Goal: Communication & Community: Answer question/provide support

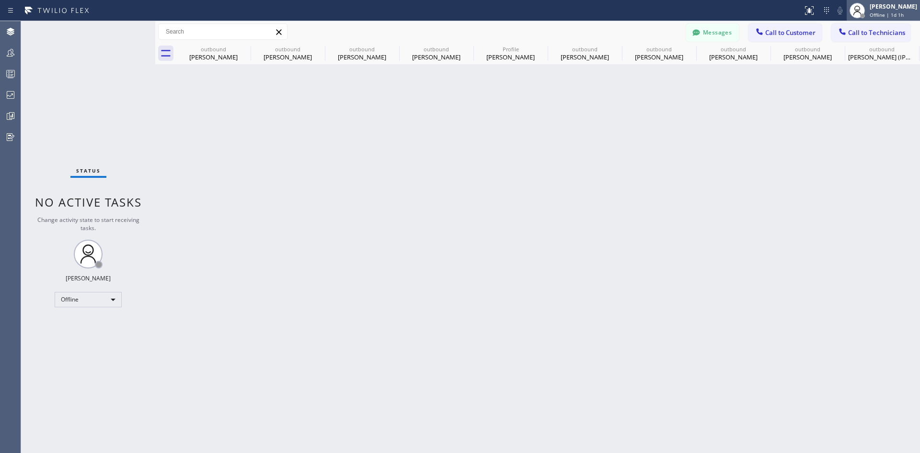
click at [871, 8] on div "[PERSON_NAME]" at bounding box center [893, 6] width 47 height 8
click at [860, 62] on button "Unavailable" at bounding box center [872, 64] width 96 height 12
click at [797, 32] on span "Call to Customer" at bounding box center [790, 32] width 50 height 9
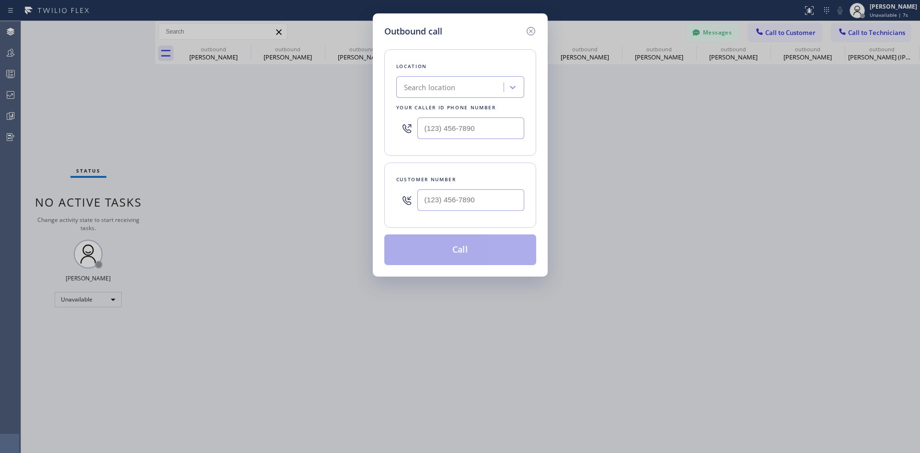
click at [455, 91] on div "Search location" at bounding box center [430, 87] width 52 height 11
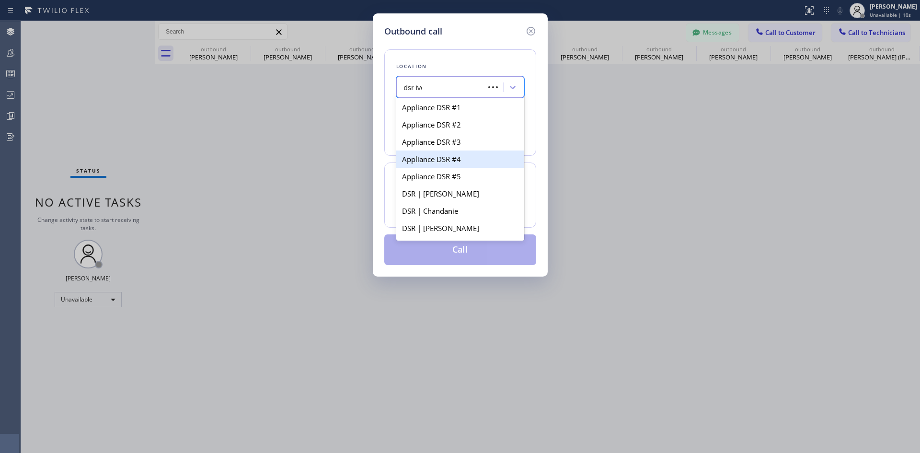
type input "dsr iver"
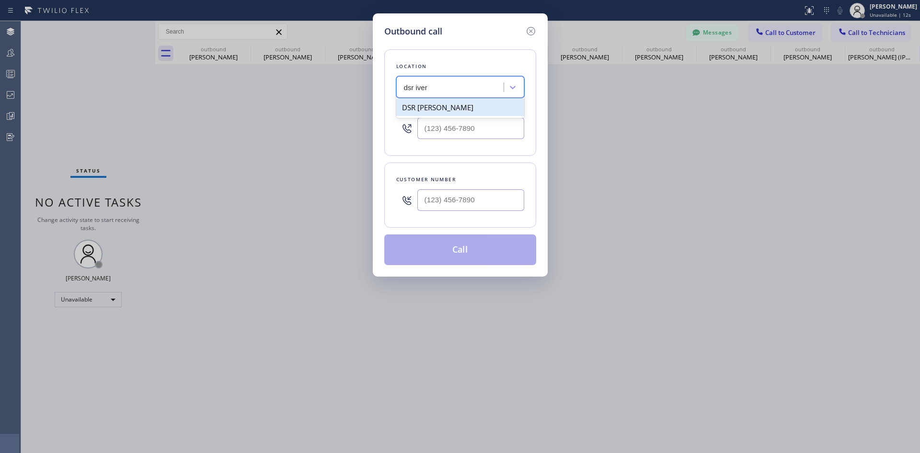
click at [431, 104] on div "DSR [PERSON_NAME]" at bounding box center [460, 107] width 128 height 17
type input "[PHONE_NUMBER]"
click at [470, 200] on input "(___) ___-____" at bounding box center [470, 200] width 107 height 22
paste input "818) 726-5065"
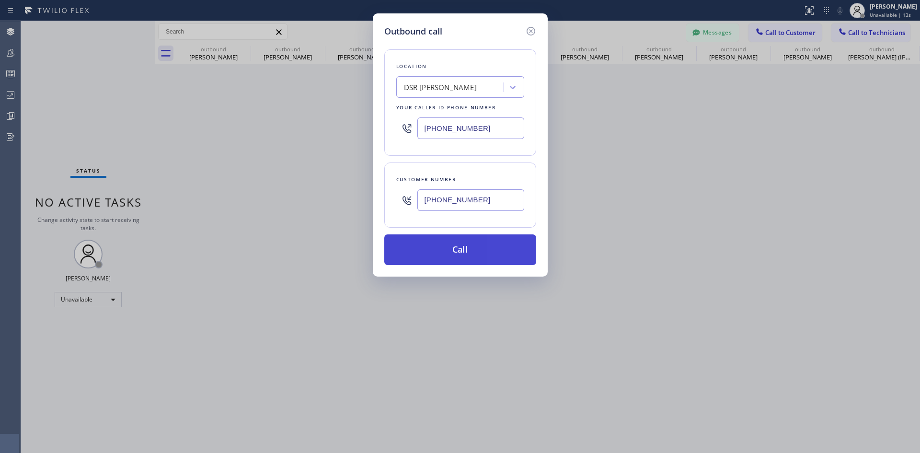
type input "[PHONE_NUMBER]"
click at [476, 245] on button "Call" at bounding box center [460, 249] width 152 height 31
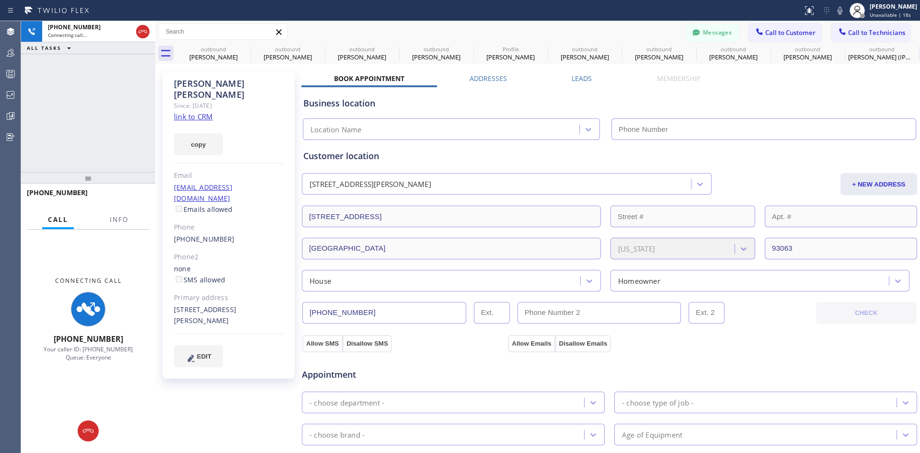
type input "[PHONE_NUMBER]"
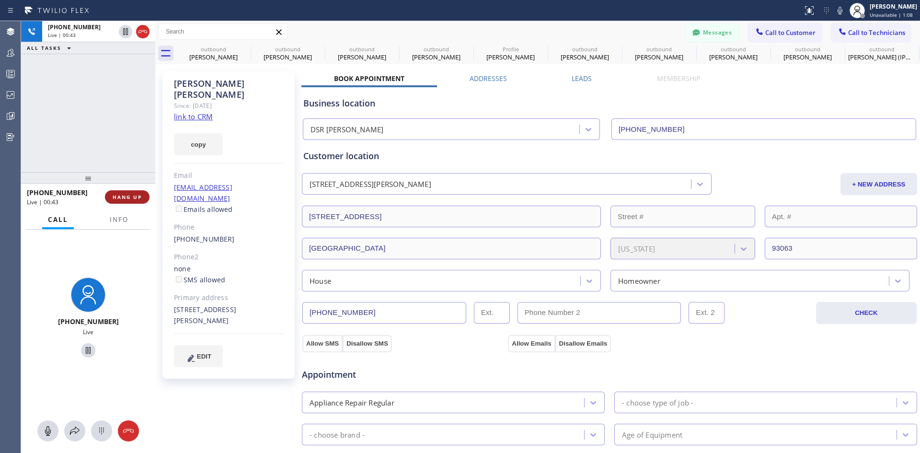
click at [127, 201] on button "HANG UP" at bounding box center [127, 196] width 45 height 13
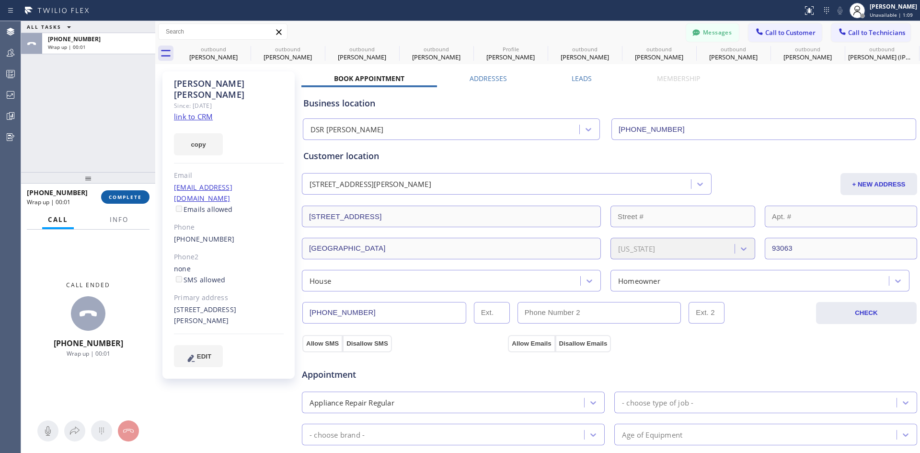
click at [138, 201] on button "COMPLETE" at bounding box center [125, 196] width 48 height 13
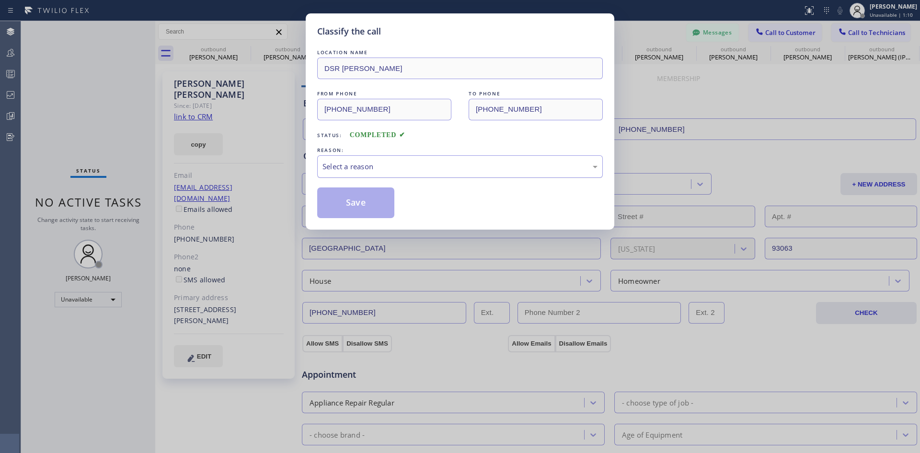
click at [525, 166] on div "Select a reason" at bounding box center [460, 166] width 275 height 11
click at [377, 208] on button "Save" at bounding box center [355, 202] width 77 height 31
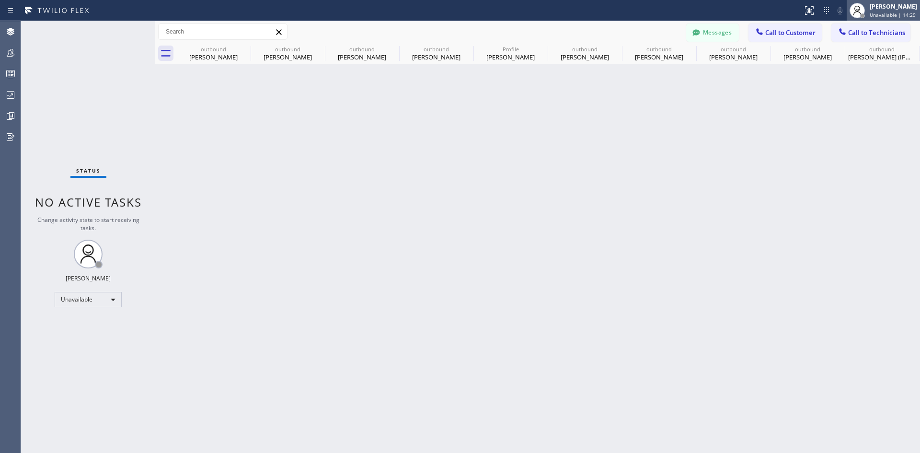
click at [870, 10] on div "[PERSON_NAME]" at bounding box center [893, 6] width 47 height 8
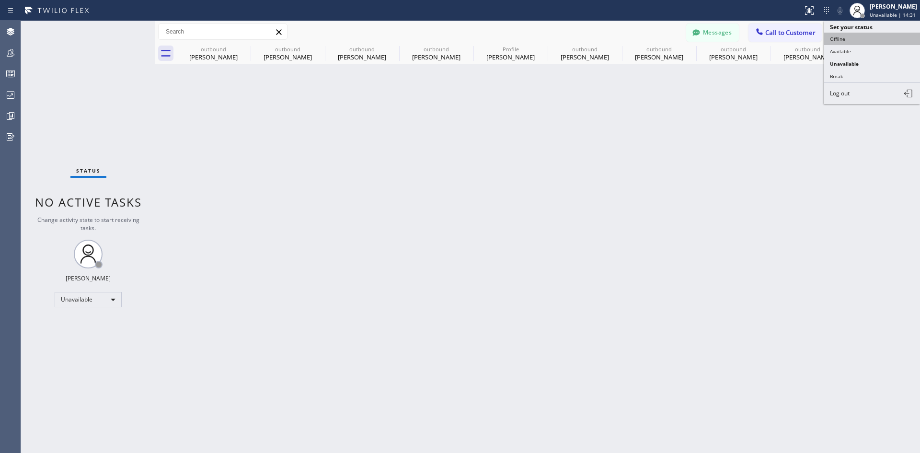
click at [861, 35] on button "Offline" at bounding box center [872, 39] width 96 height 12
